Goal: Task Accomplishment & Management: Manage account settings

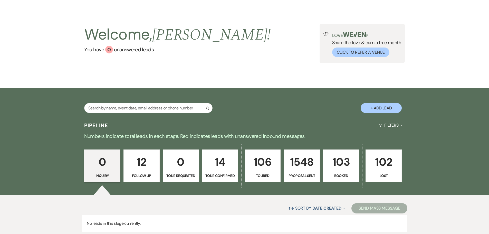
scroll to position [26, 0]
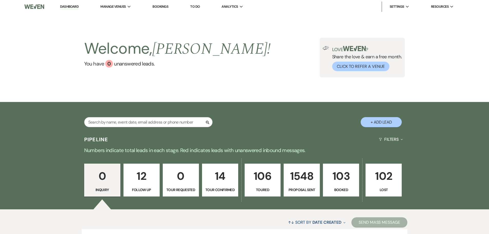
click at [130, 130] on div "Search" at bounding box center [148, 124] width 128 height 14
click at [127, 126] on input "text" at bounding box center [148, 122] width 128 height 10
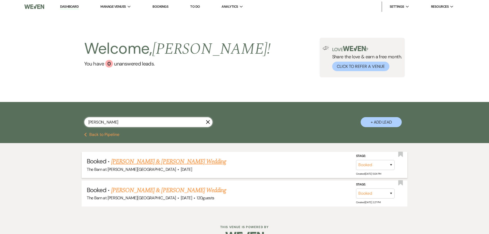
type input "palmer"
click at [162, 162] on link "[PERSON_NAME] & [PERSON_NAME] Wedding" at bounding box center [168, 161] width 115 height 9
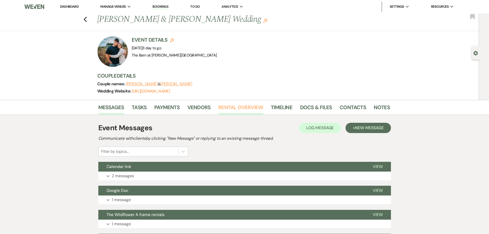
click at [223, 110] on link "Rental Overview" at bounding box center [240, 108] width 45 height 11
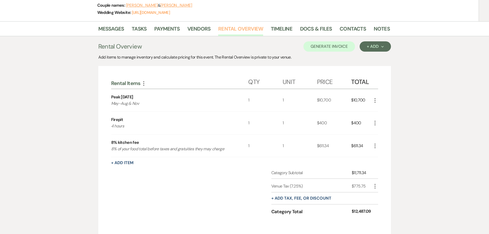
scroll to position [72, 0]
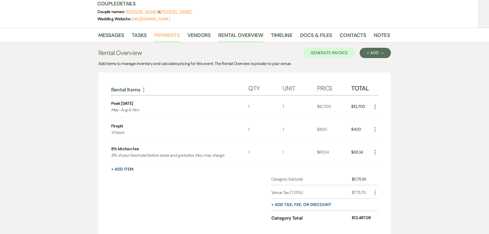
click at [166, 38] on link "Payments" at bounding box center [166, 36] width 25 height 11
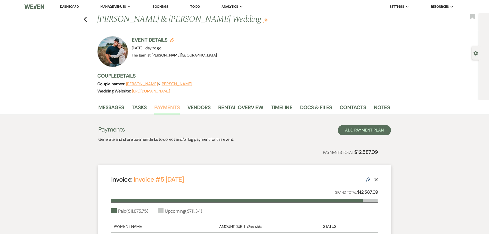
scroll to position [77, 0]
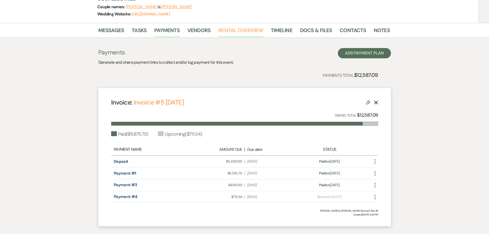
click at [234, 27] on link "Rental Overview" at bounding box center [240, 31] width 45 height 11
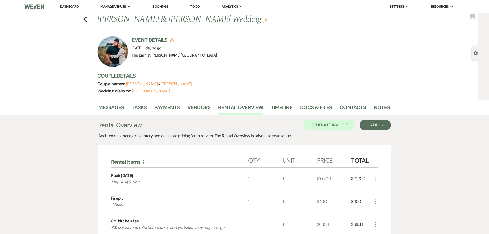
click at [61, 8] on link "Dashboard" at bounding box center [69, 6] width 18 height 4
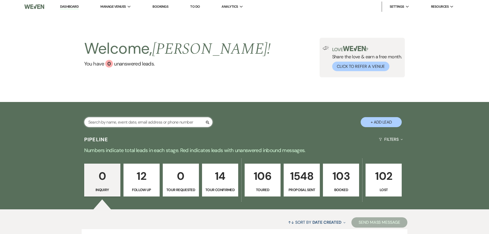
click at [111, 118] on input "text" at bounding box center [148, 122] width 128 height 10
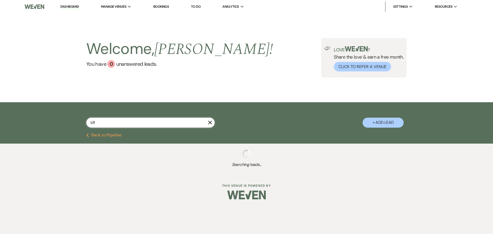
type input "tiffa"
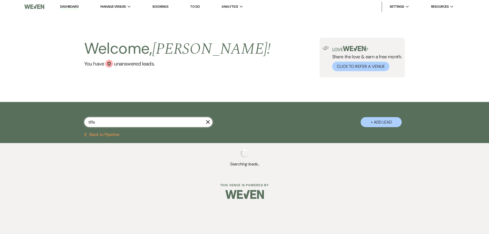
select select "4"
select select "6"
select select "5"
select select "6"
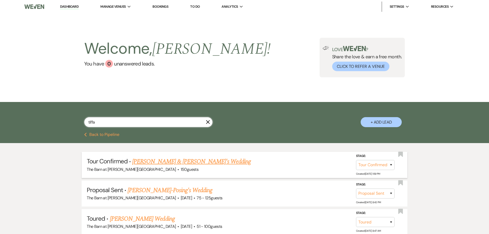
type input "tiffa"
click at [168, 164] on link "Tiffani & Niko's Wedding" at bounding box center [191, 161] width 119 height 9
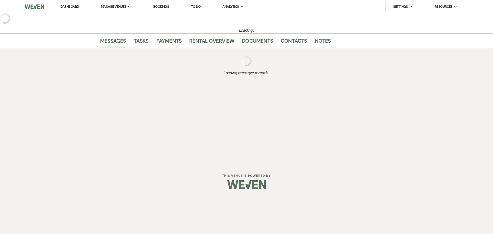
select select "4"
select select "5"
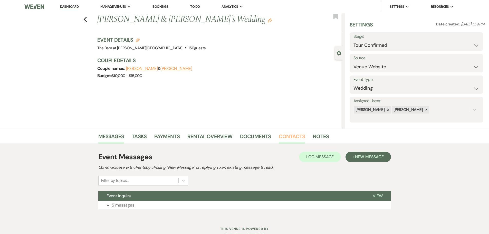
click at [292, 142] on link "Contacts" at bounding box center [292, 137] width 26 height 11
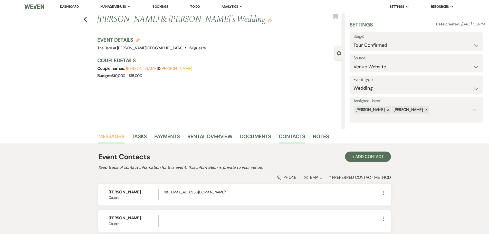
click at [102, 138] on link "Messages" at bounding box center [111, 137] width 26 height 11
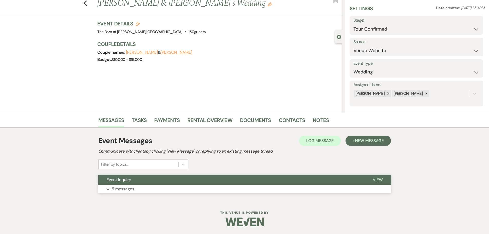
click at [120, 192] on p "5 messages" at bounding box center [123, 189] width 23 height 7
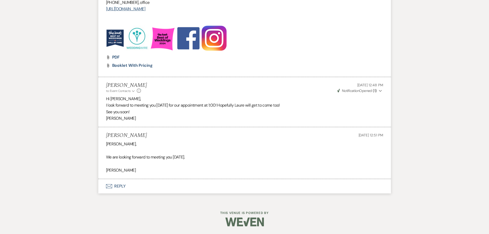
scroll to position [594, 0]
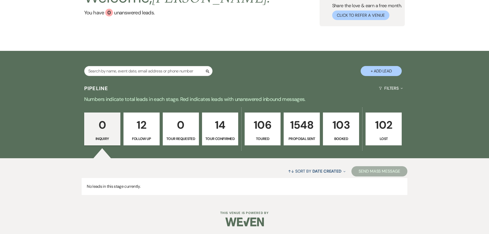
click at [338, 138] on p "Booked" at bounding box center [341, 139] width 30 height 6
